Goal: Transaction & Acquisition: Purchase product/service

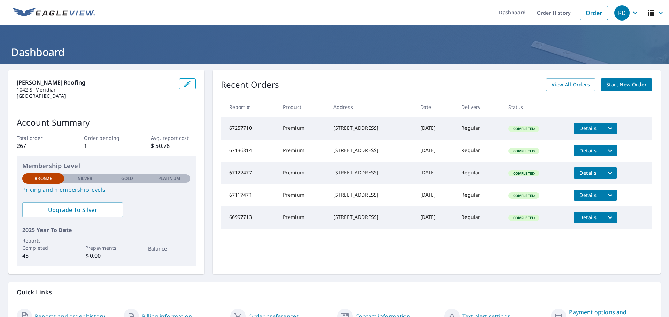
click at [619, 84] on span "Start New Order" at bounding box center [626, 85] width 40 height 9
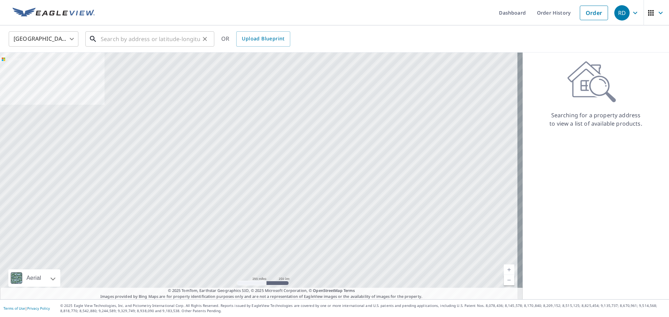
click at [153, 41] on input "text" at bounding box center [150, 39] width 99 height 20
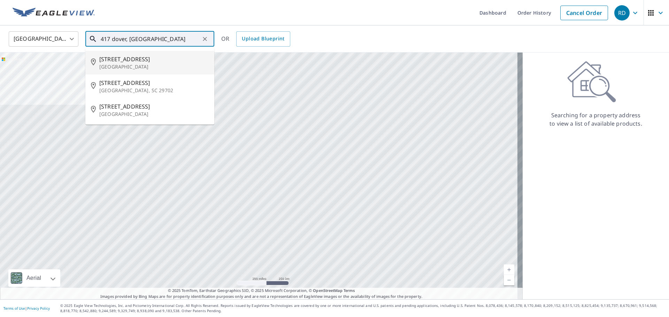
click at [143, 64] on p "[GEOGRAPHIC_DATA]" at bounding box center [153, 66] width 109 height 7
type input "[STREET_ADDRESS]"
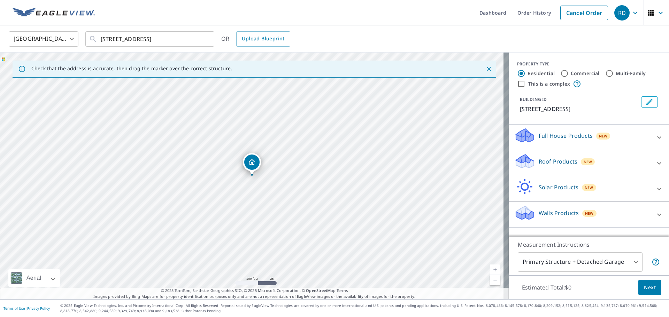
click at [655, 163] on icon at bounding box center [659, 163] width 8 height 8
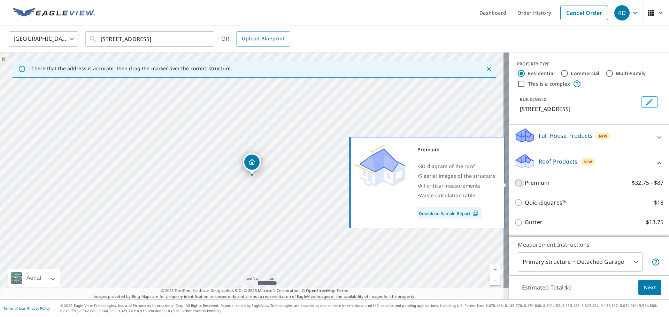
click at [514, 183] on input "Premium $32.75 - $87" at bounding box center [519, 183] width 10 height 8
checkbox input "true"
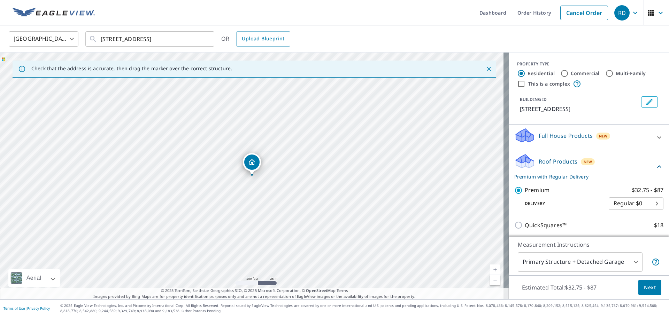
click at [631, 261] on body "RD RD Dashboard Order History Cancel Order RD [GEOGRAPHIC_DATA] [GEOGRAPHIC_DAT…" at bounding box center [334, 158] width 669 height 317
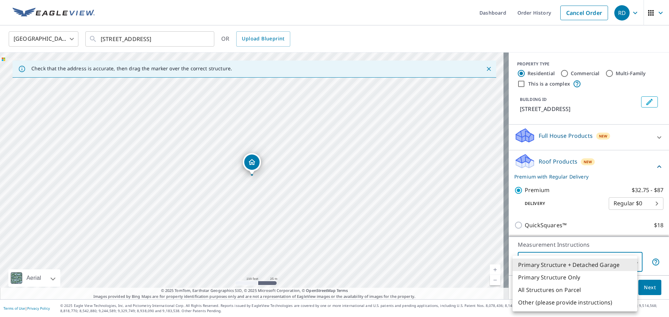
click at [602, 291] on li "All Structures on Parcel" at bounding box center [575, 290] width 125 height 13
type input "3"
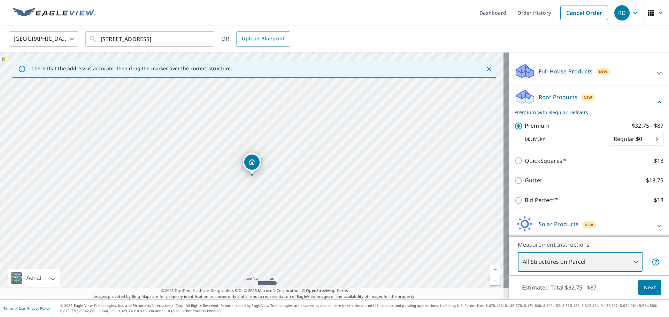
scroll to position [70, 0]
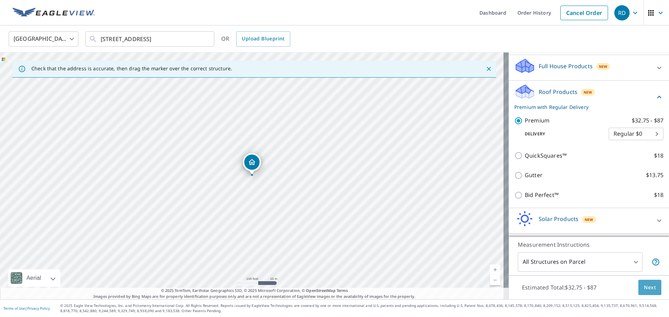
click at [645, 287] on span "Next" at bounding box center [650, 288] width 12 height 9
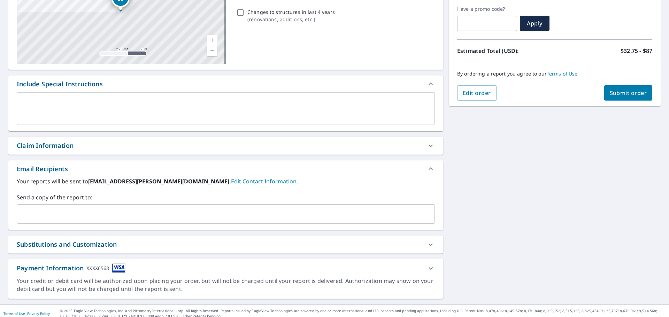
scroll to position [121, 0]
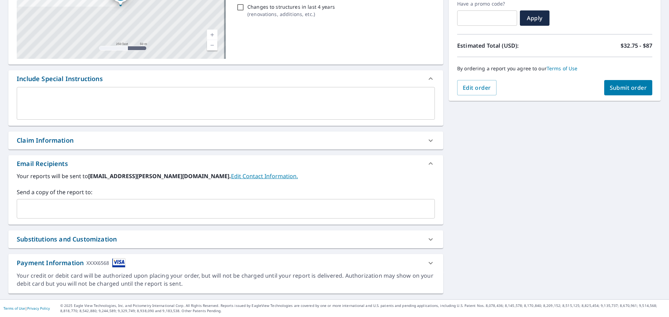
click at [621, 89] on span "Submit order" at bounding box center [628, 88] width 37 height 8
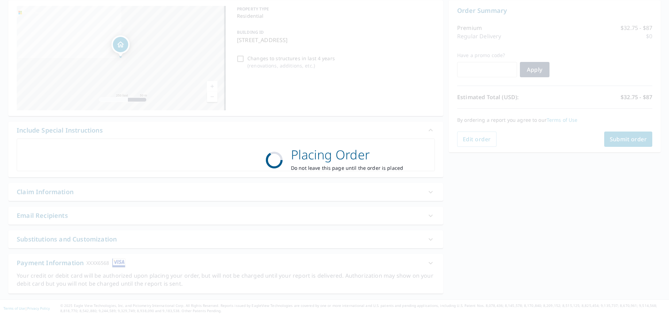
scroll to position [70, 0]
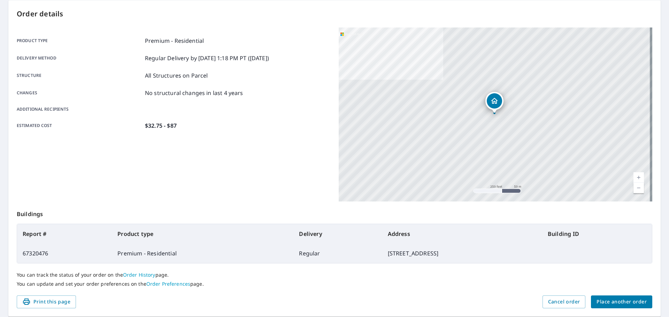
click at [608, 299] on span "Place another order" at bounding box center [622, 302] width 50 height 9
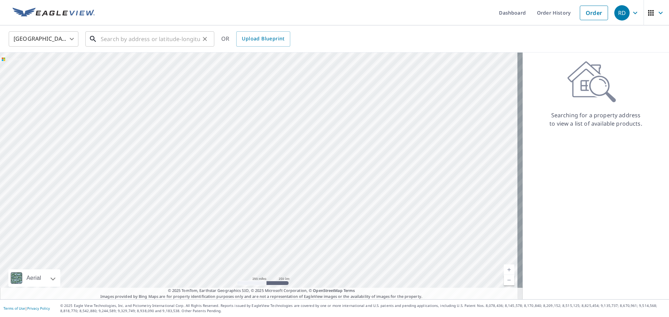
click at [181, 39] on input "text" at bounding box center [150, 39] width 99 height 20
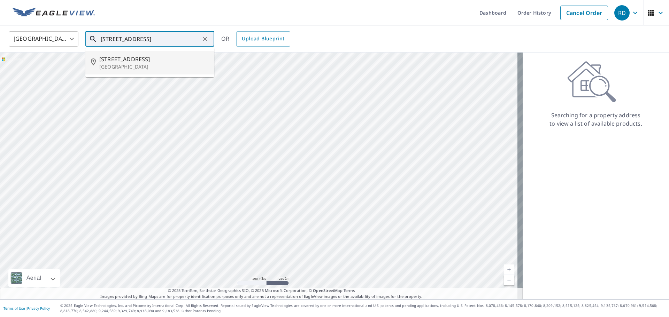
click at [161, 58] on span "[STREET_ADDRESS]" at bounding box center [153, 59] width 109 height 8
type input "[STREET_ADDRESS]"
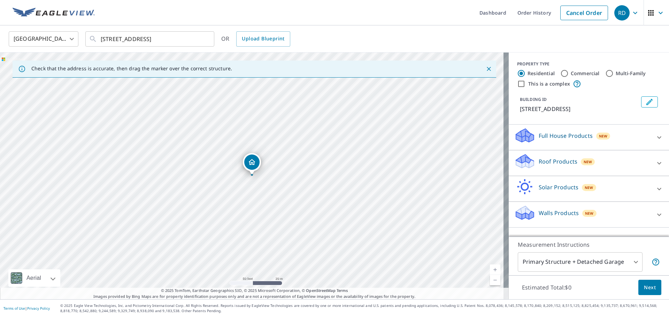
click at [655, 162] on icon at bounding box center [659, 163] width 8 height 8
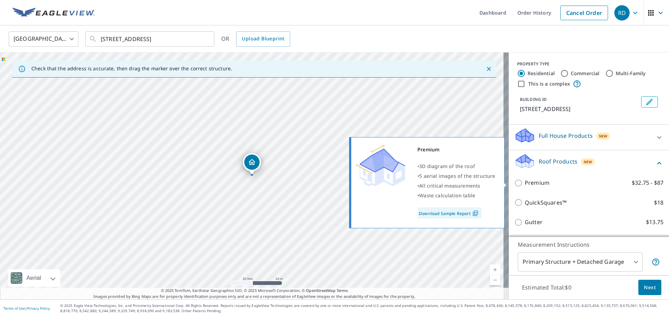
click at [515, 183] on input "Premium $32.75 - $87" at bounding box center [519, 183] width 10 height 8
checkbox input "true"
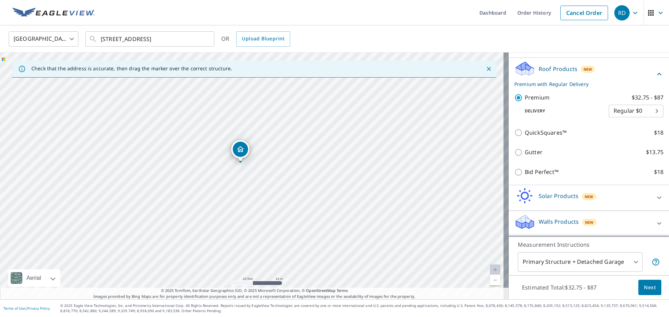
scroll to position [23, 0]
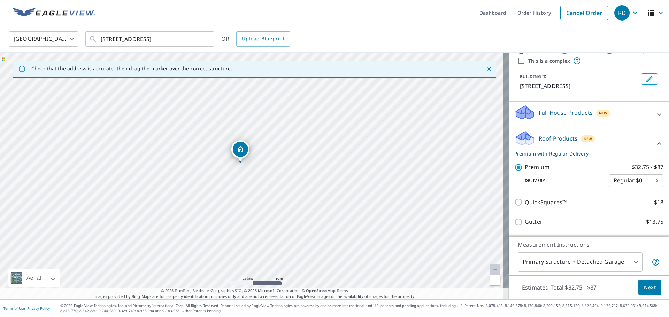
click at [631, 261] on body "RD RD Dashboard Order History Cancel Order RD [GEOGRAPHIC_DATA] US ​ [STREET_AD…" at bounding box center [334, 158] width 669 height 317
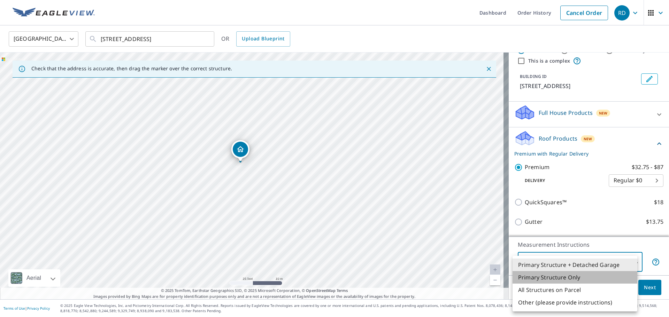
click at [577, 277] on li "Primary Structure Only" at bounding box center [575, 277] width 125 height 13
type input "2"
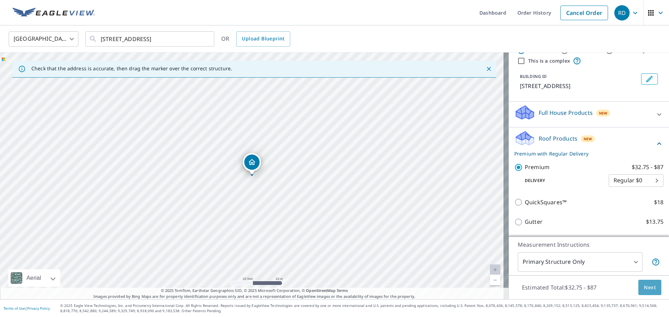
click at [650, 285] on span "Next" at bounding box center [650, 288] width 12 height 9
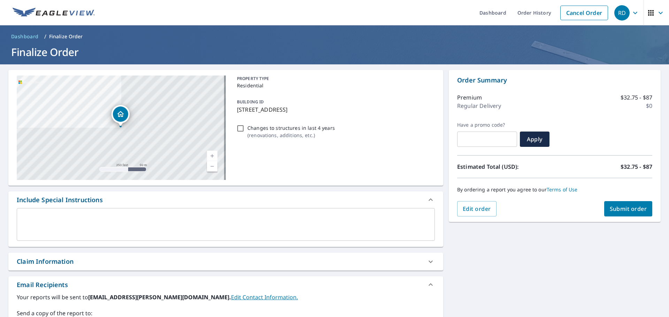
click at [610, 210] on span "Submit order" at bounding box center [628, 209] width 37 height 8
